Goal: Task Accomplishment & Management: Use online tool/utility

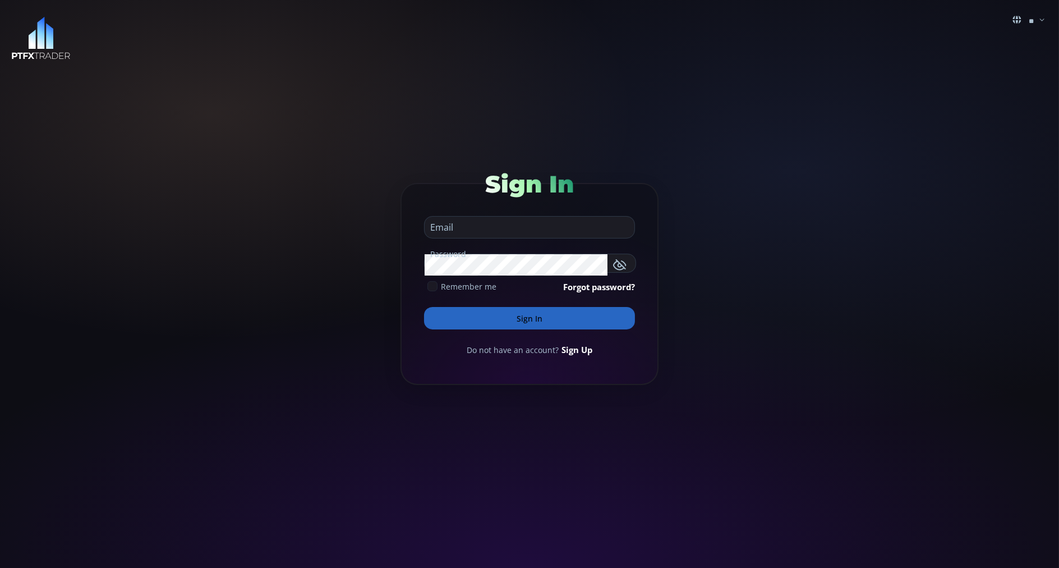
type input "**********"
click at [436, 319] on button "Sign In" at bounding box center [529, 318] width 211 height 22
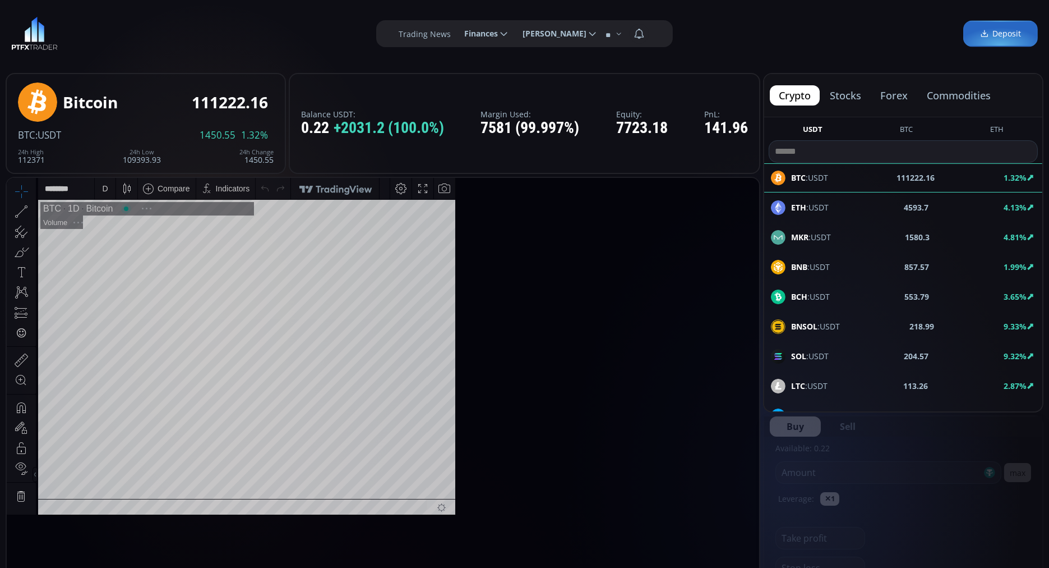
scroll to position [152, 0]
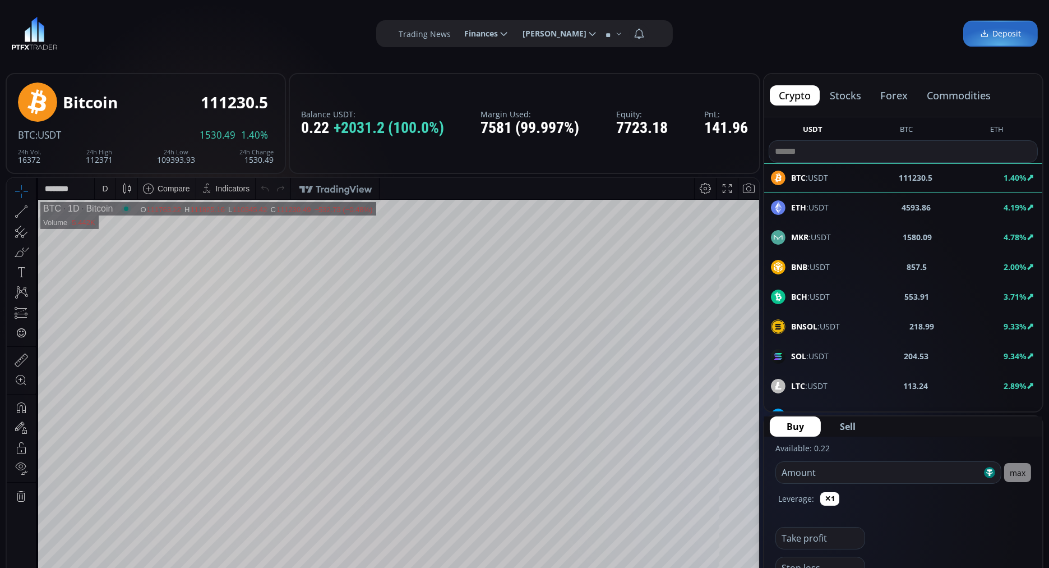
click at [974, 94] on button "commodities" at bounding box center [959, 95] width 82 height 20
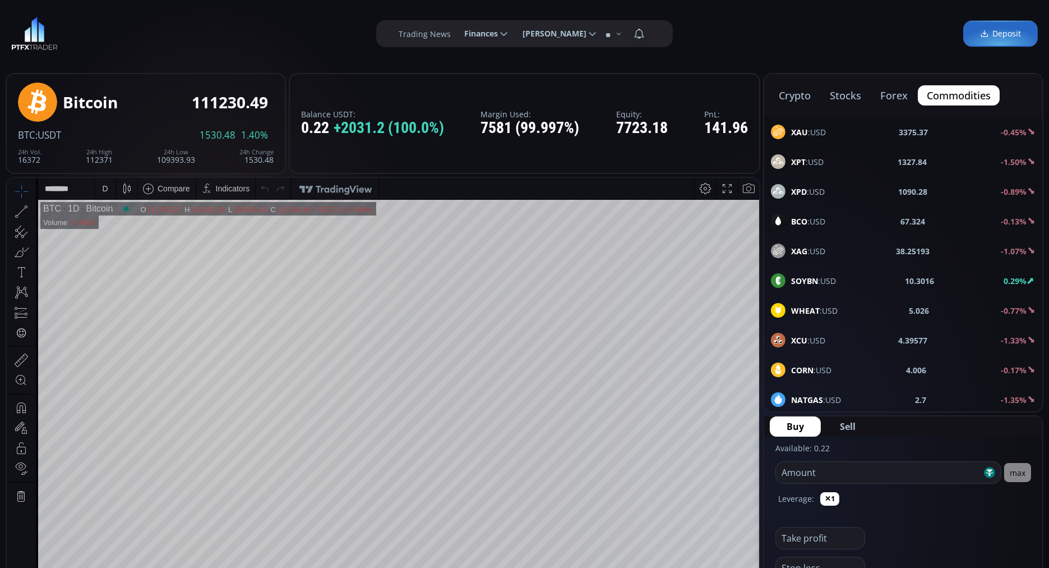
click at [797, 220] on b "BCO" at bounding box center [799, 221] width 16 height 11
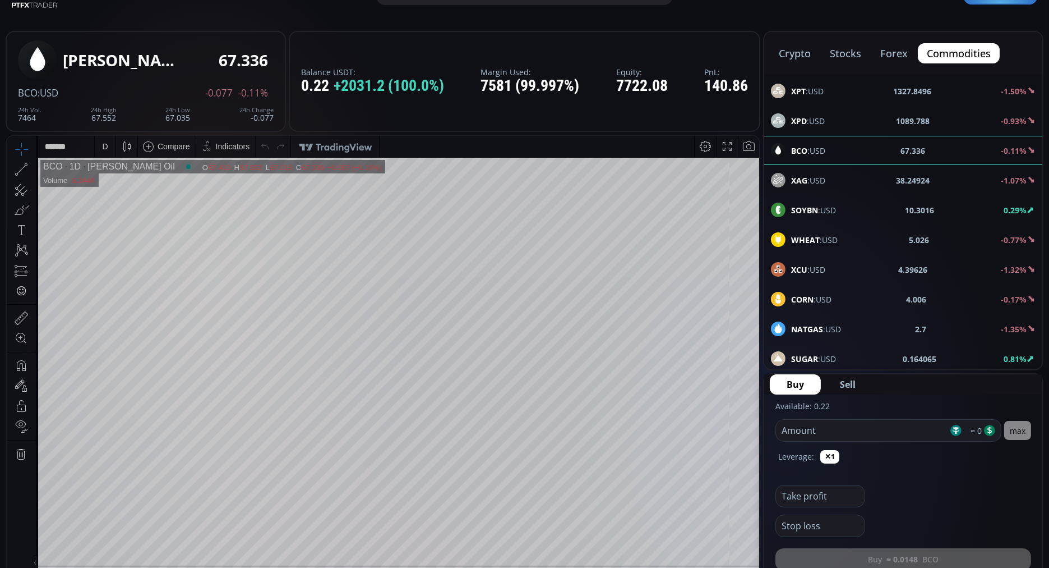
scroll to position [42, 0]
